Goal: Complete application form

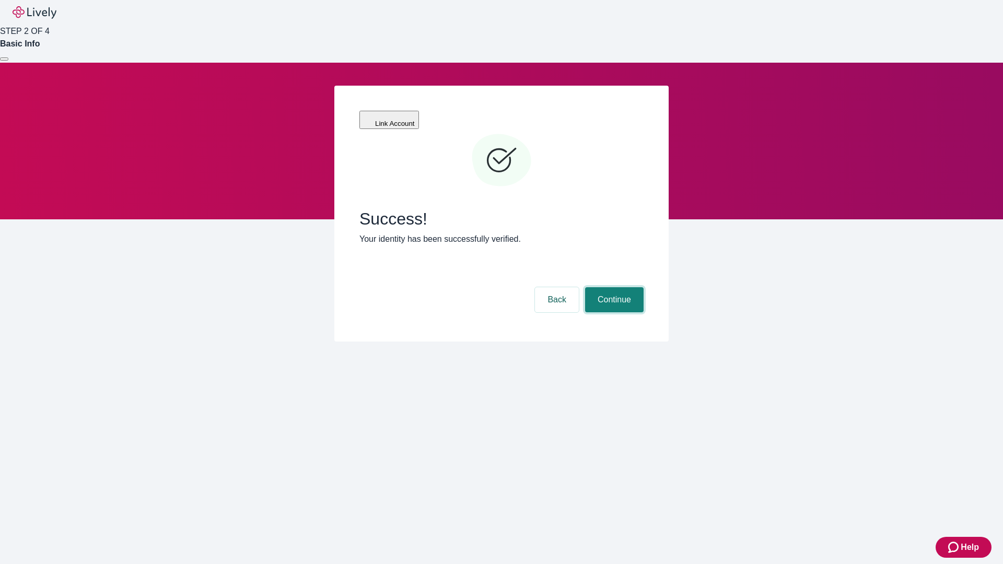
click at [613, 287] on button "Continue" at bounding box center [614, 299] width 59 height 25
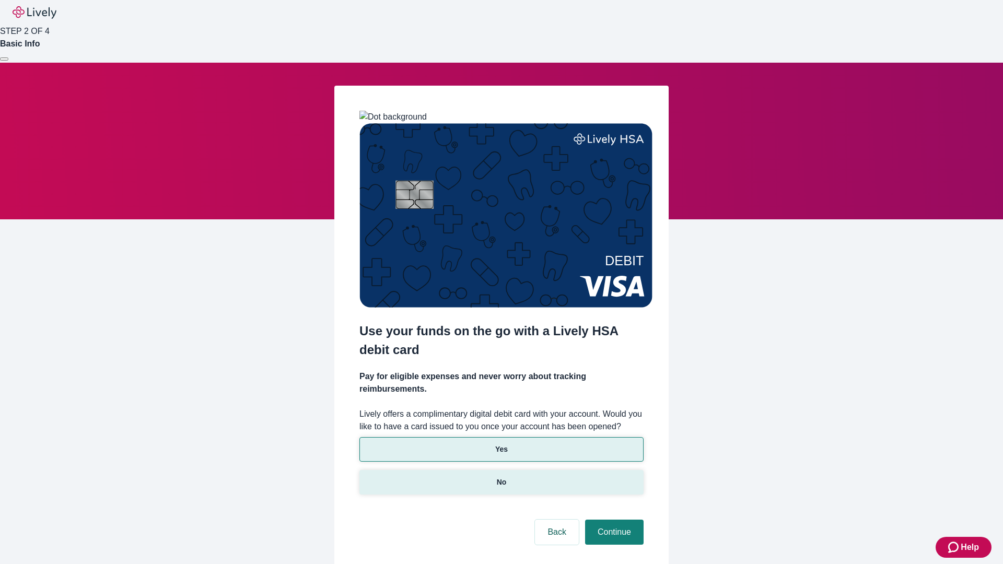
click at [501, 477] on p "No" at bounding box center [502, 482] width 10 height 11
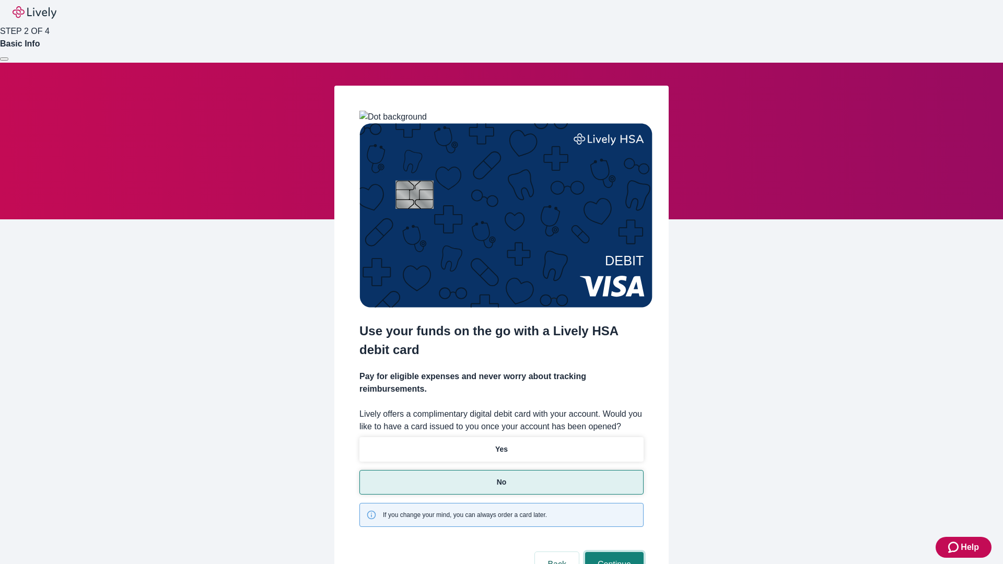
click at [613, 552] on button "Continue" at bounding box center [614, 564] width 59 height 25
